Goal: Transaction & Acquisition: Purchase product/service

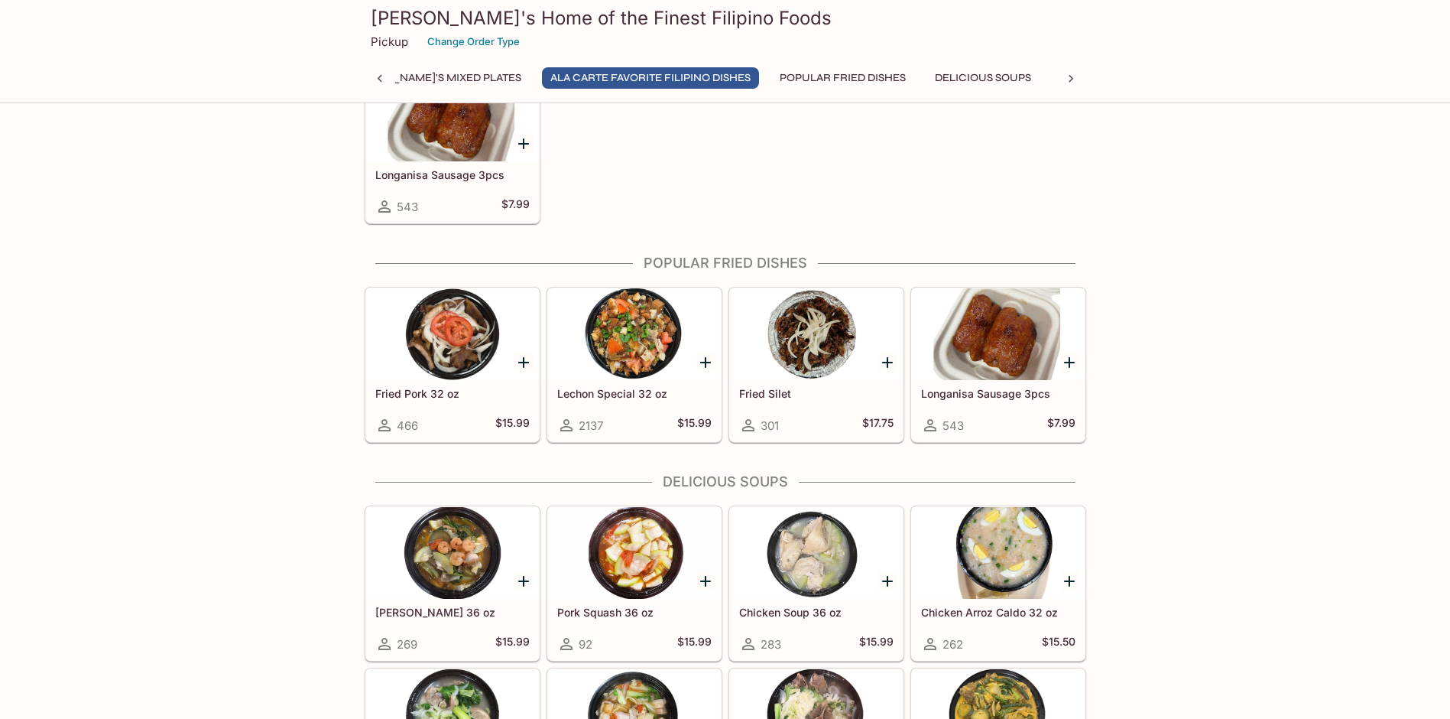
scroll to position [1376, 0]
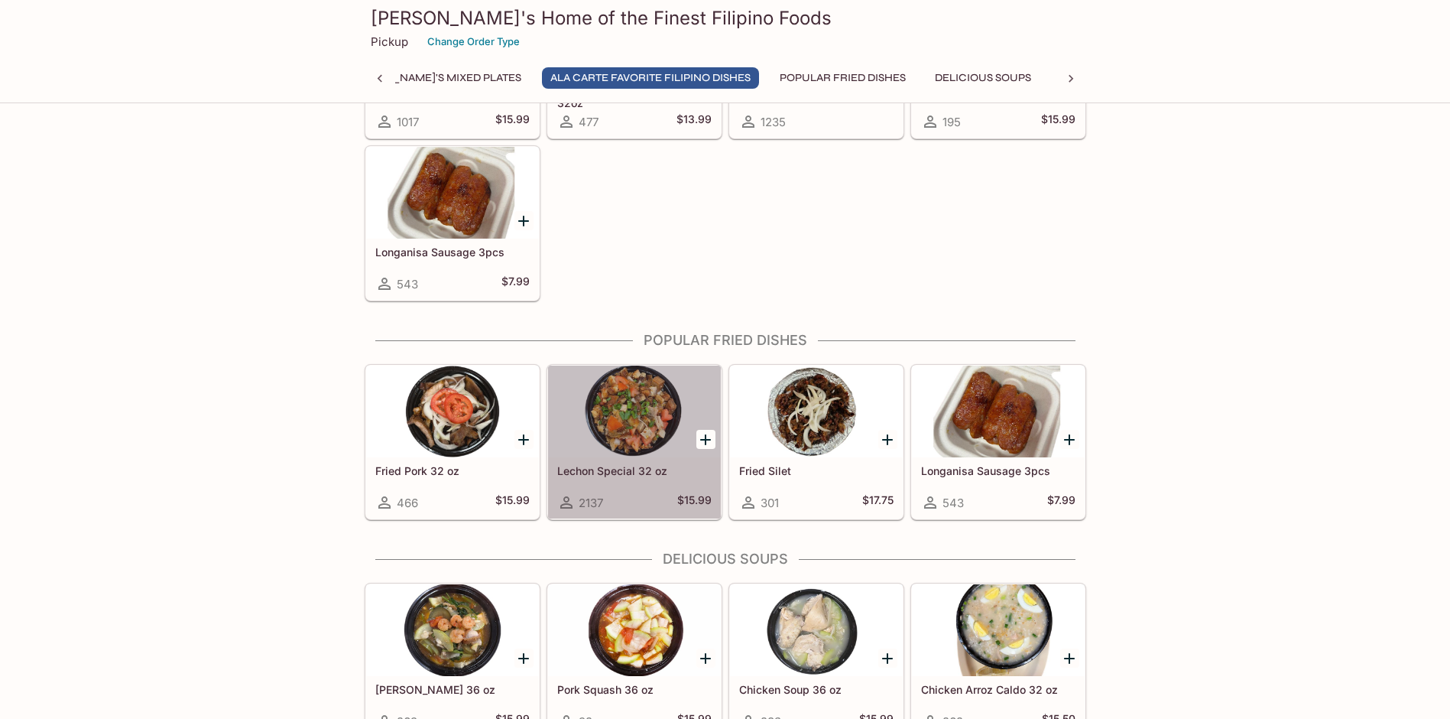
click at [635, 419] on div at bounding box center [634, 411] width 173 height 92
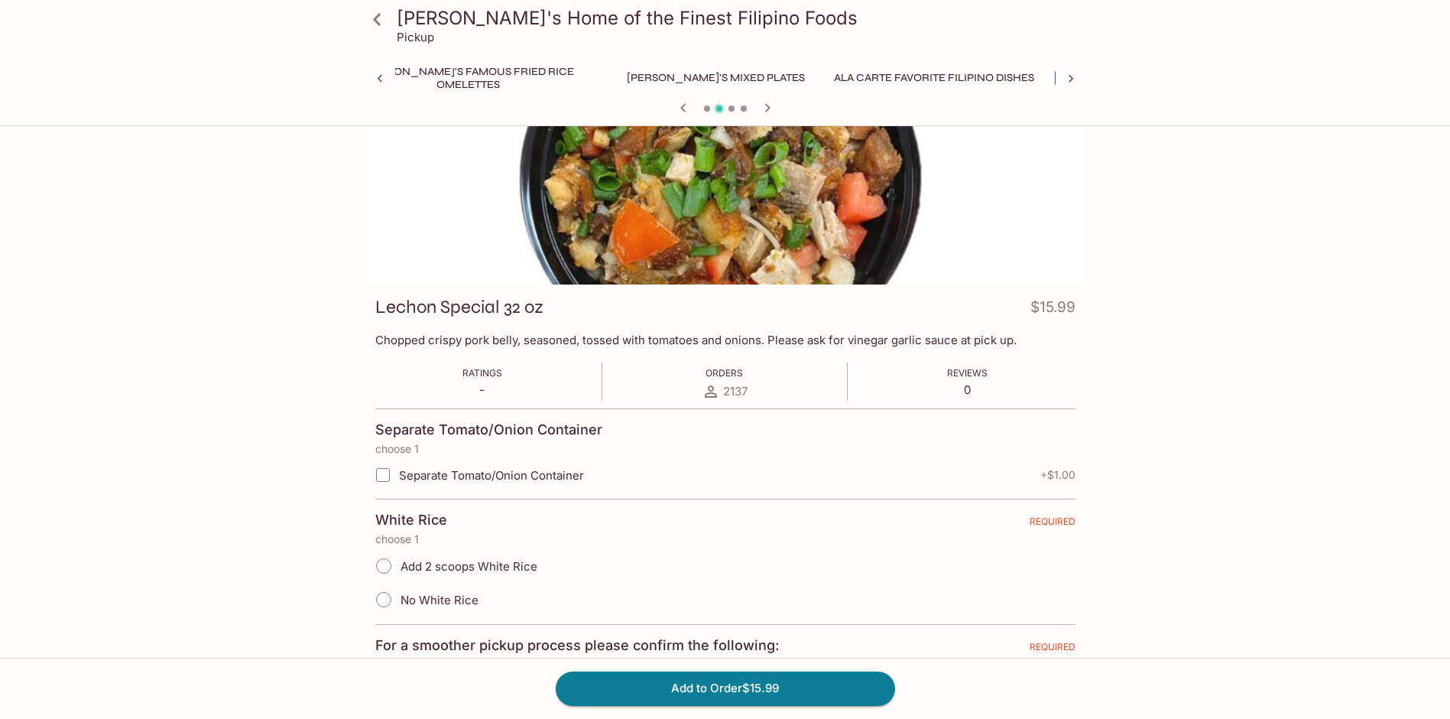
scroll to position [153, 0]
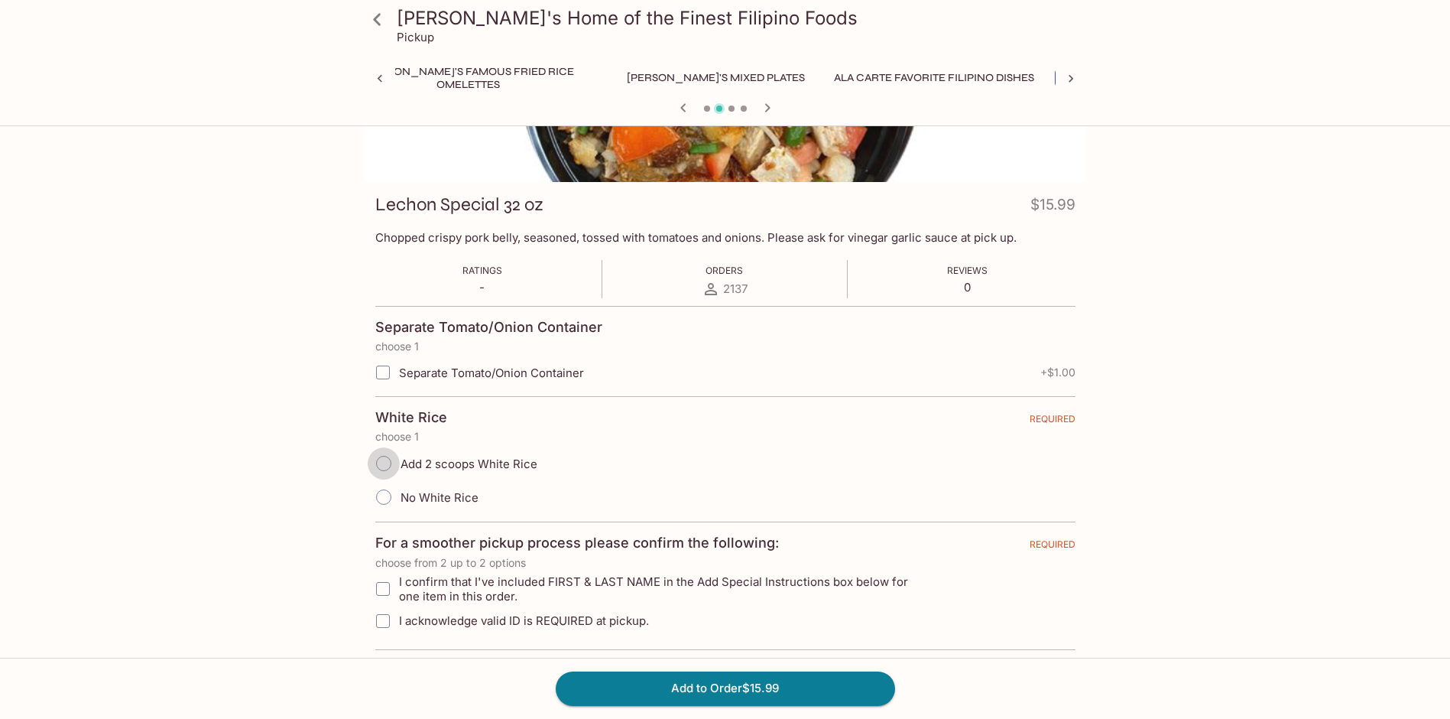
click at [388, 462] on input "Add 2 scoops White Rice" at bounding box center [384, 463] width 32 height 32
radio input "true"
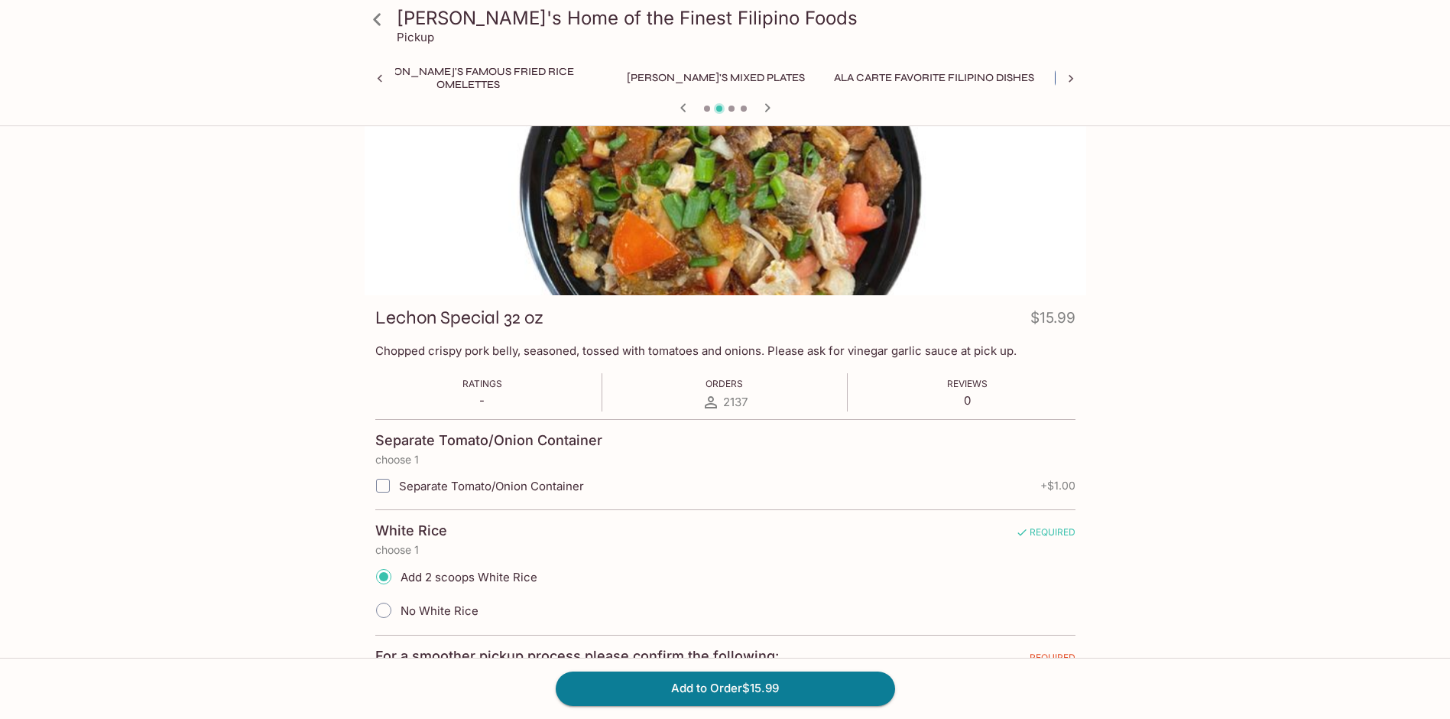
scroll to position [0, 0]
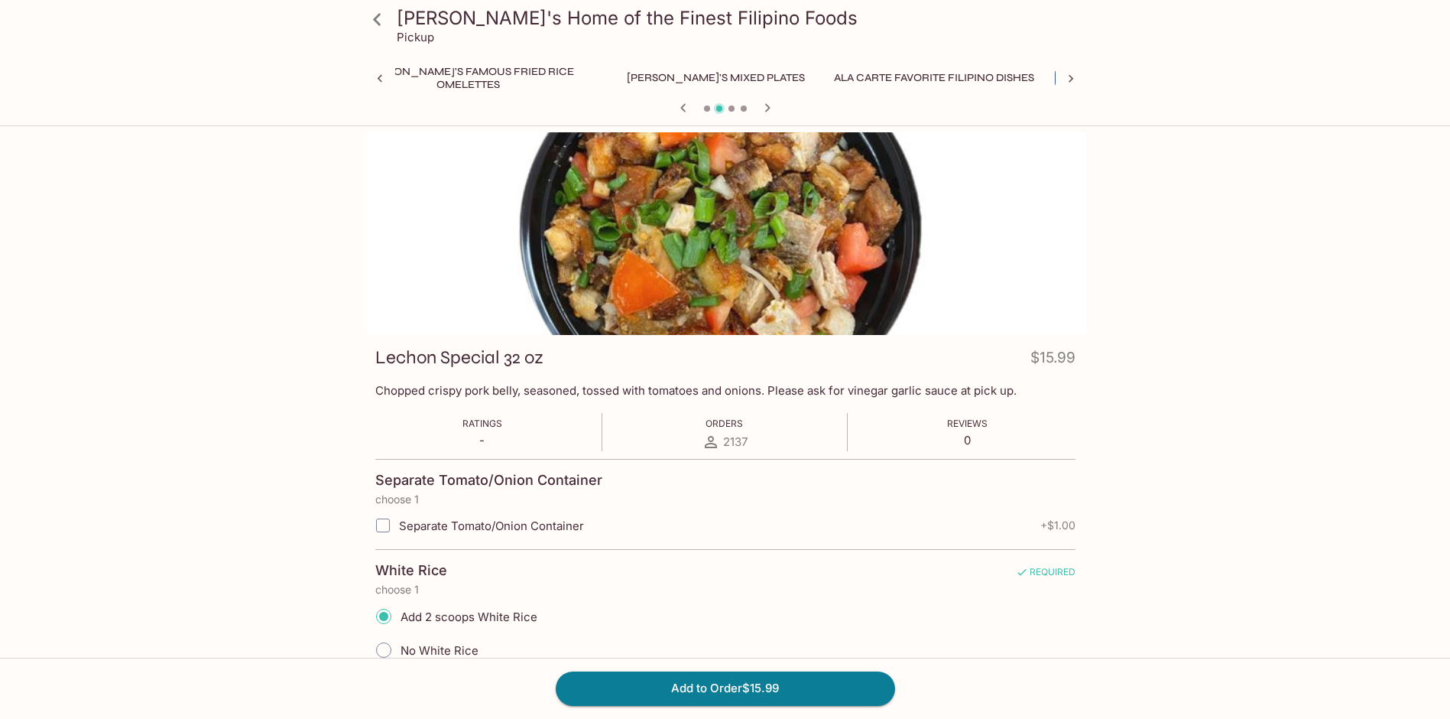
click at [1295, 336] on div "[PERSON_NAME]'s Home of the Finest Filipino Foods Pickup Monthly Special [PERSO…" at bounding box center [725, 491] width 1450 height 719
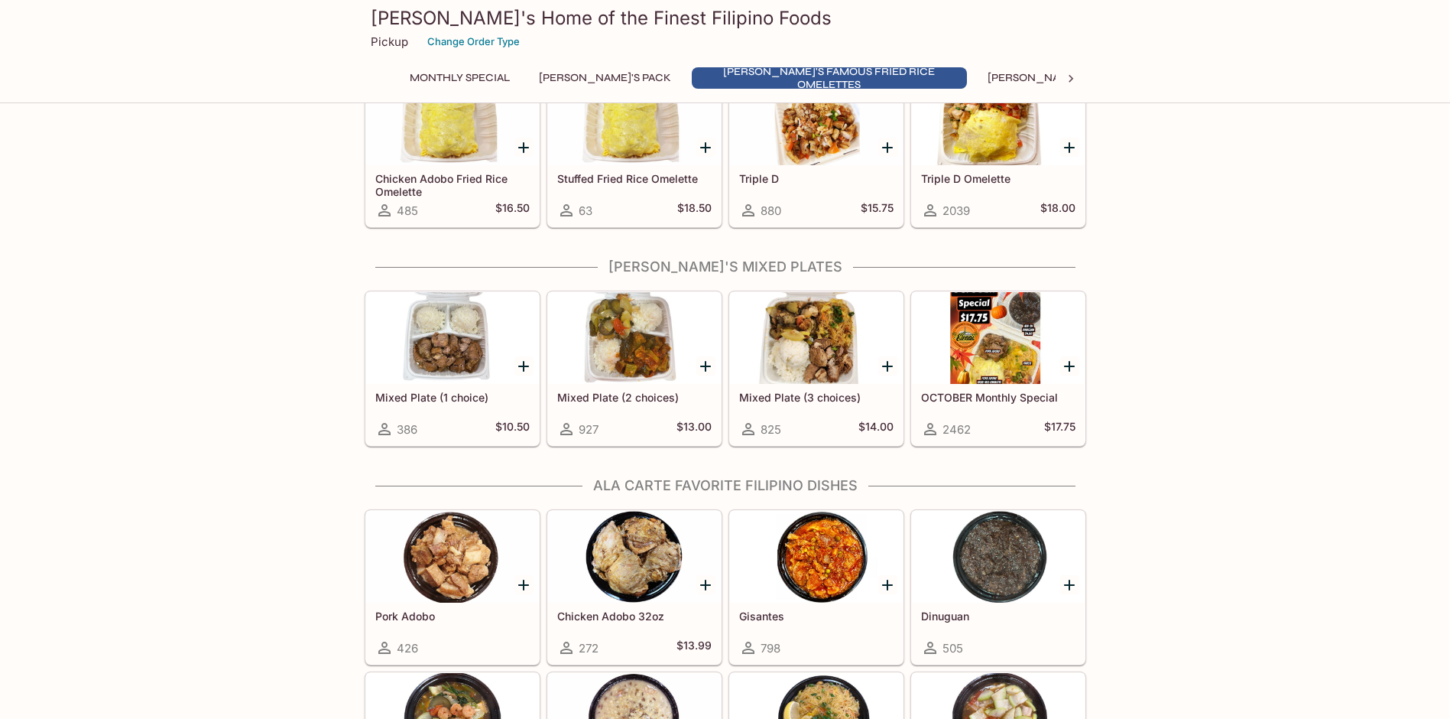
scroll to position [841, 0]
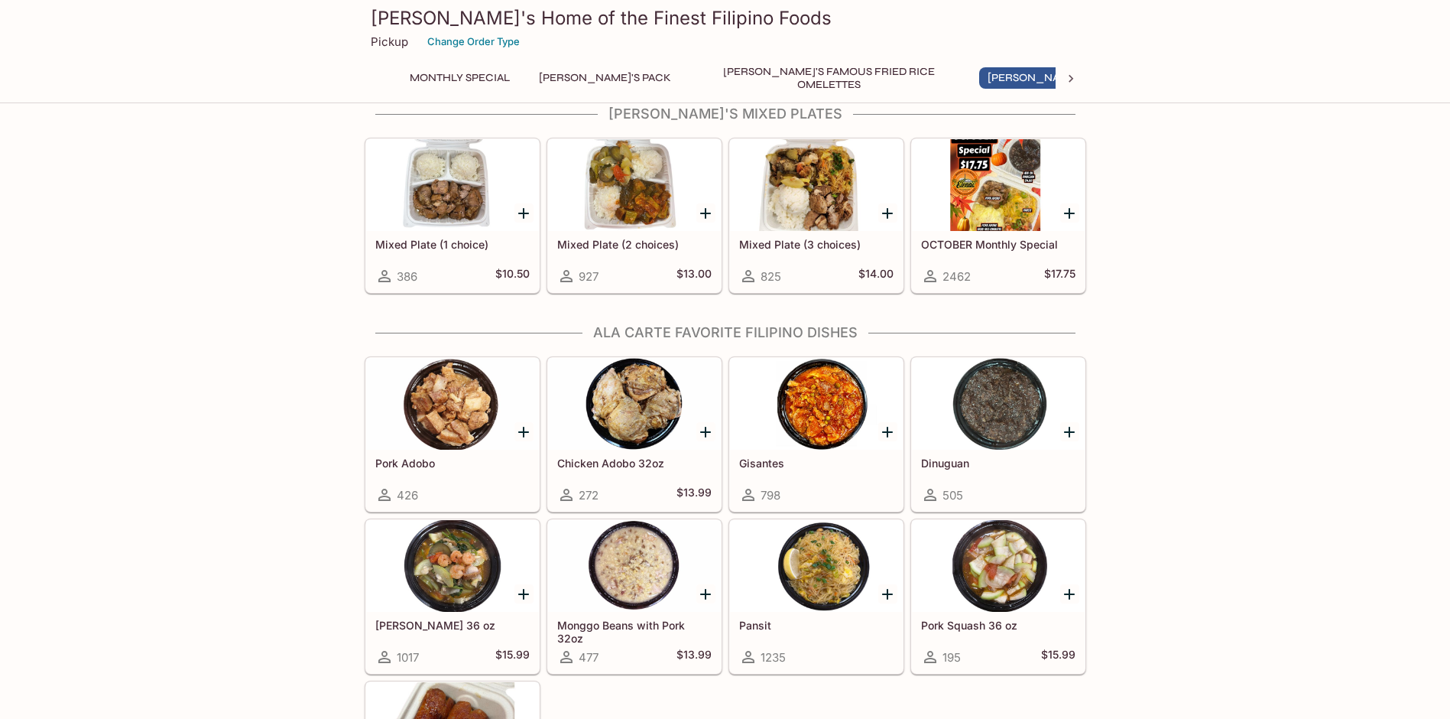
click at [982, 419] on div at bounding box center [998, 404] width 173 height 92
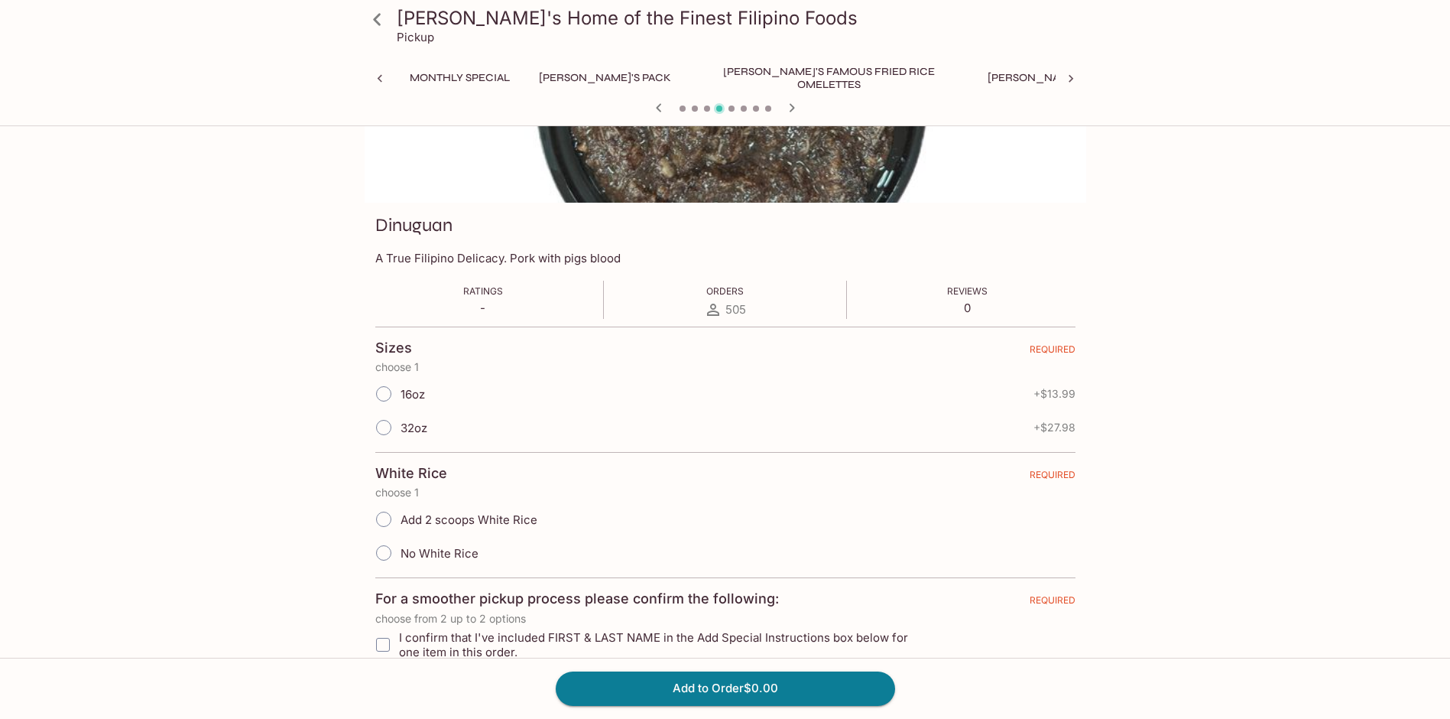
scroll to position [0, 205]
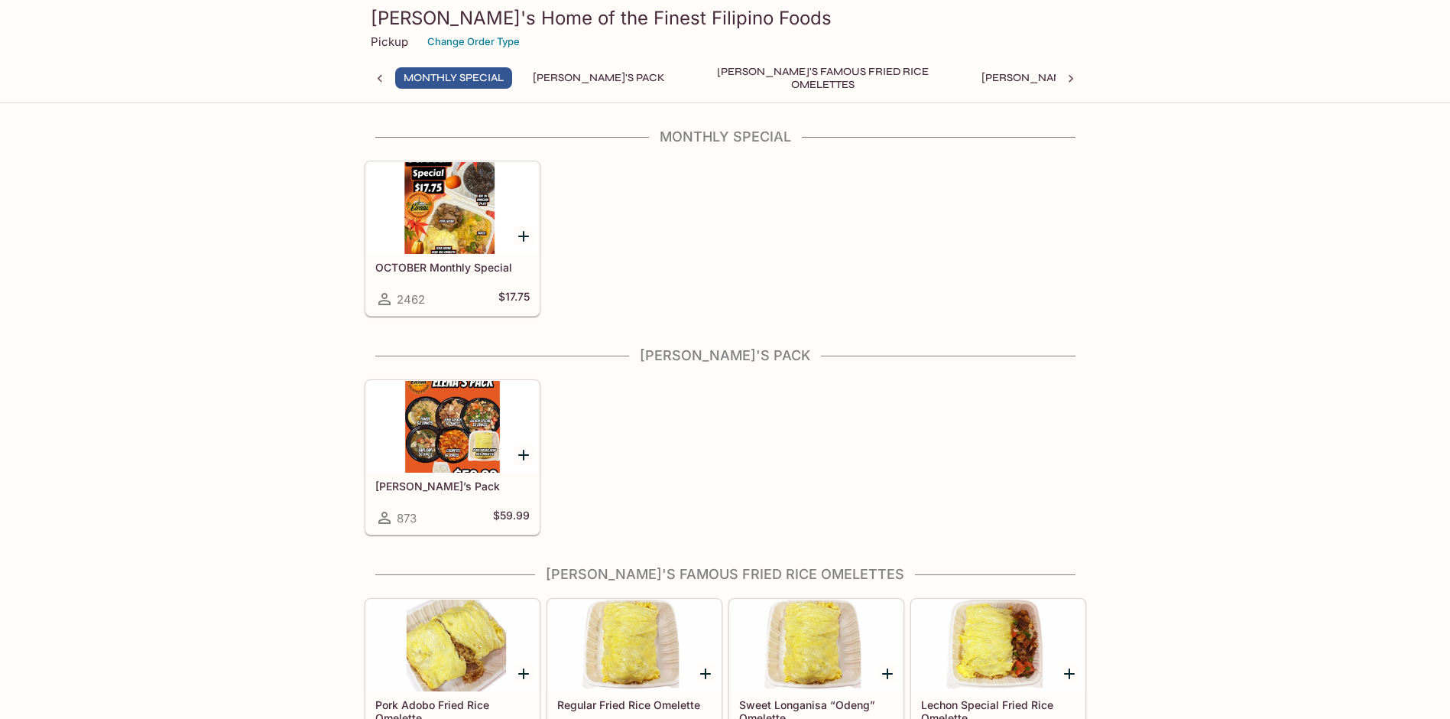
scroll to position [0, 6]
